Goal: Book appointment/travel/reservation

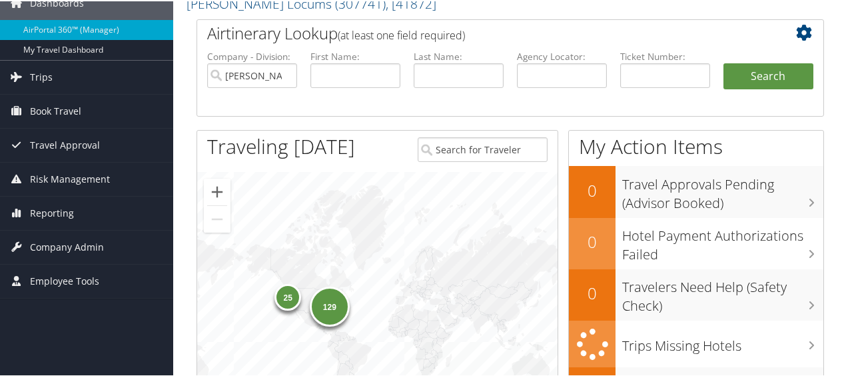
scroll to position [61, 0]
click at [117, 109] on link "Book Travel" at bounding box center [86, 110] width 173 height 33
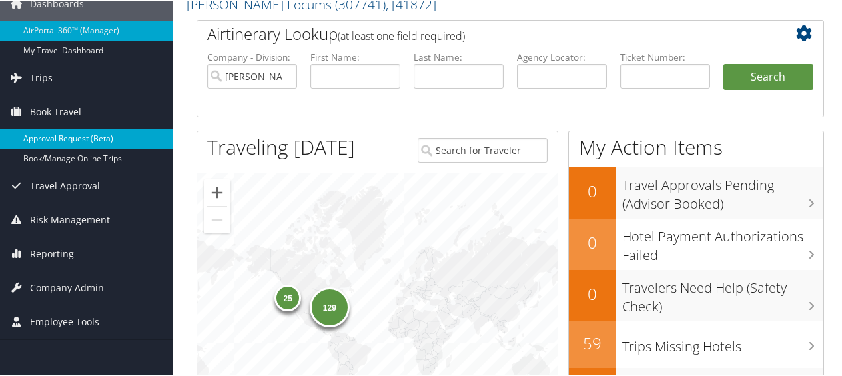
click at [98, 136] on link "Approval Request (Beta)" at bounding box center [86, 137] width 173 height 20
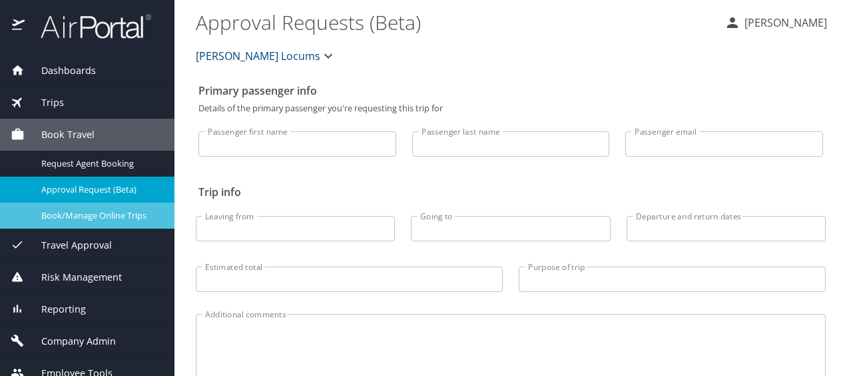
click at [88, 221] on span "Book/Manage Online Trips" at bounding box center [99, 215] width 117 height 13
